Goal: Information Seeking & Learning: Find specific fact

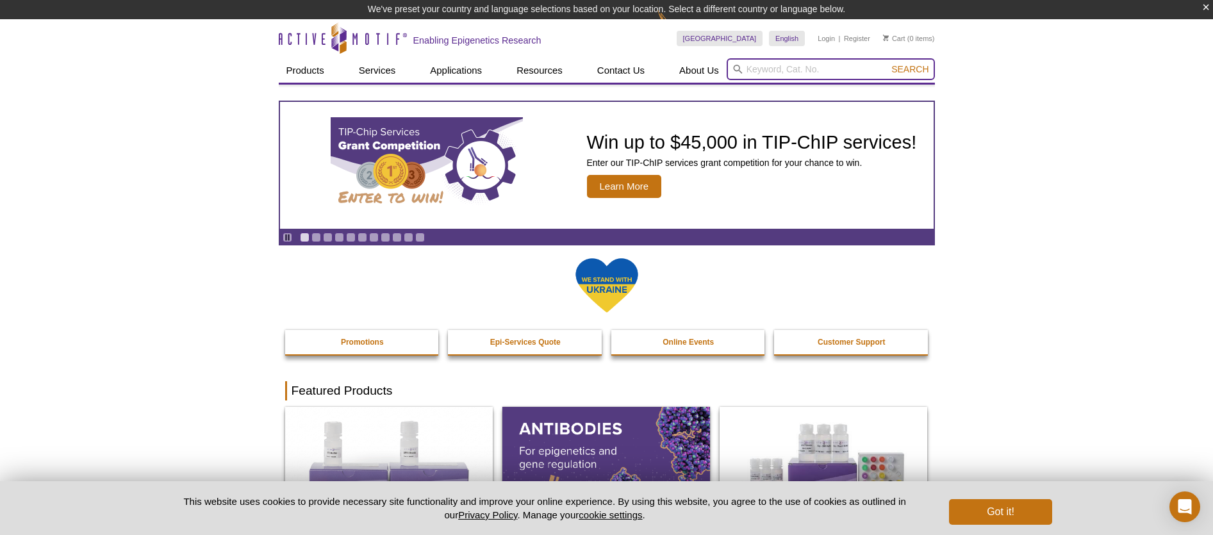
click at [764, 66] on input "search" at bounding box center [831, 69] width 208 height 22
type input "suz12"
click at [887, 63] on button "Search" at bounding box center [909, 69] width 45 height 12
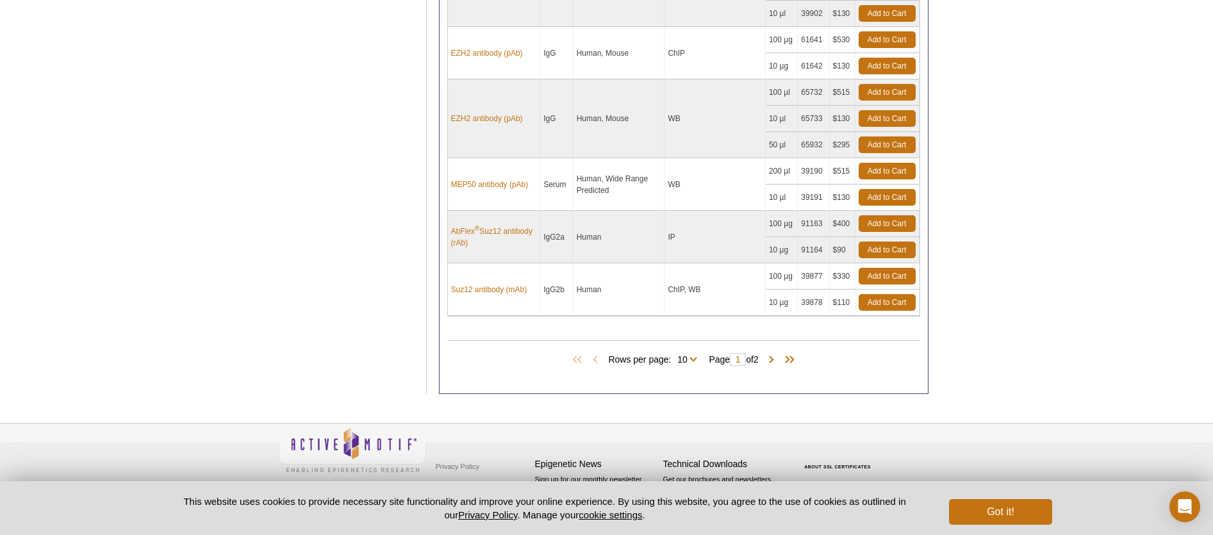
scroll to position [486, 0]
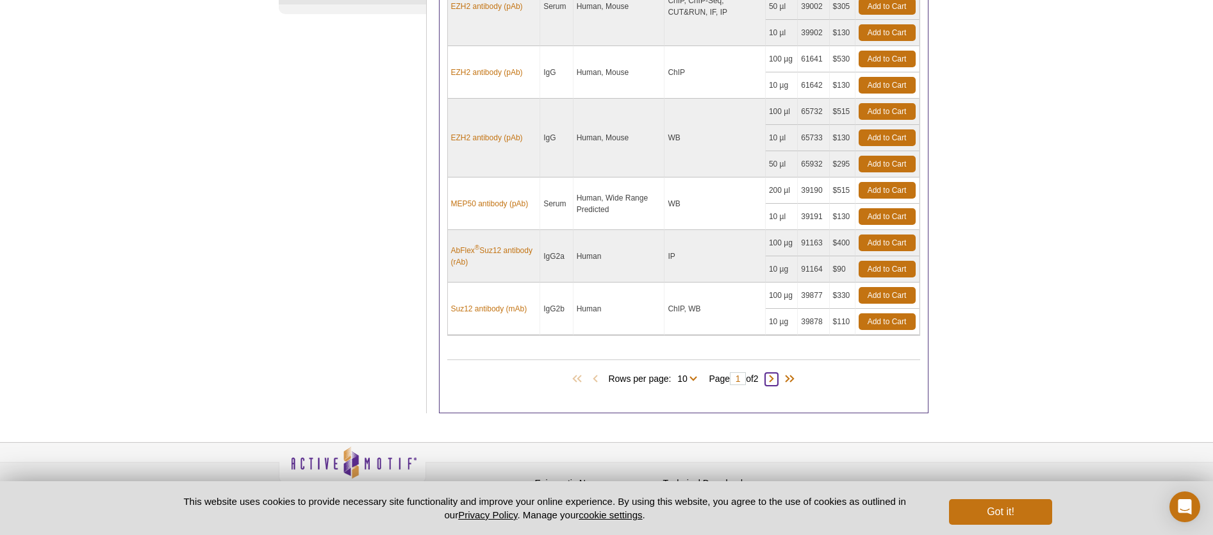
click at [777, 381] on span at bounding box center [771, 379] width 13 height 13
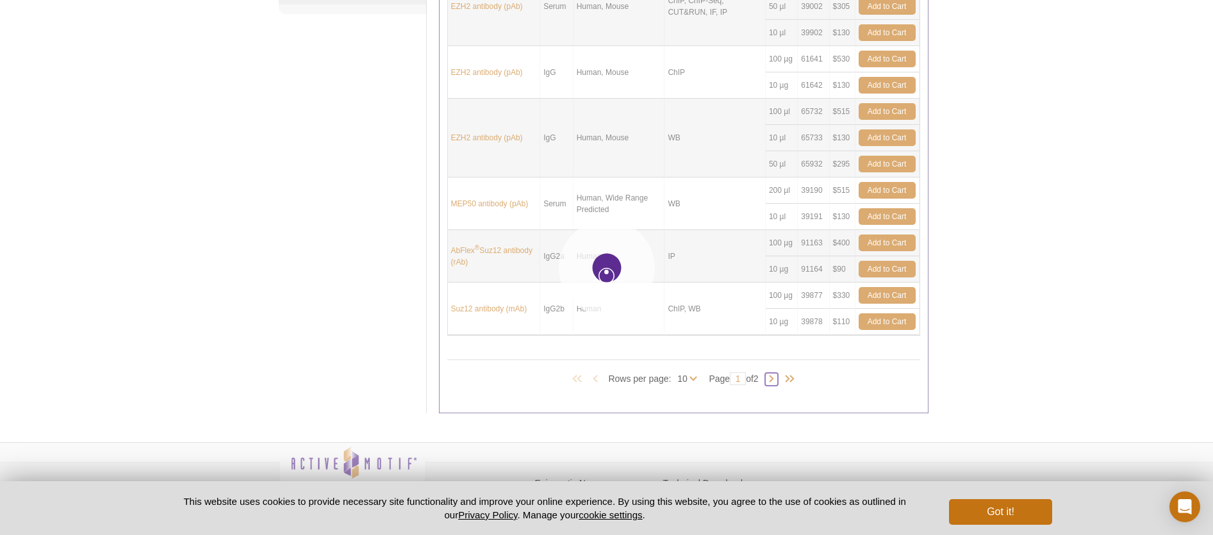
type input "2"
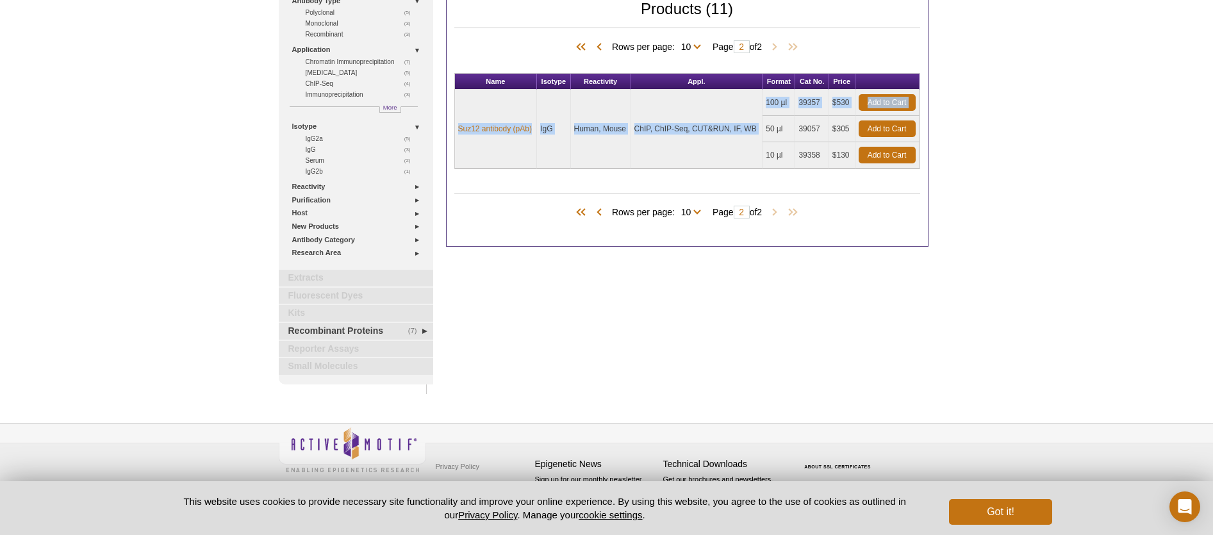
drag, startPoint x: 455, startPoint y: 128, endPoint x: 766, endPoint y: 132, distance: 310.8
click at [766, 132] on tbody "Suz12 antibody (pAb) IgG Human, Mouse ChIP, ChIP-Seq, CUT&RUN, IF, WB 100 µl 39…" at bounding box center [687, 129] width 465 height 79
click at [725, 149] on td "ChIP, ChIP-Seq, CUT&RUN, IF, WB" at bounding box center [697, 129] width 132 height 79
